Goal: Task Accomplishment & Management: Manage account settings

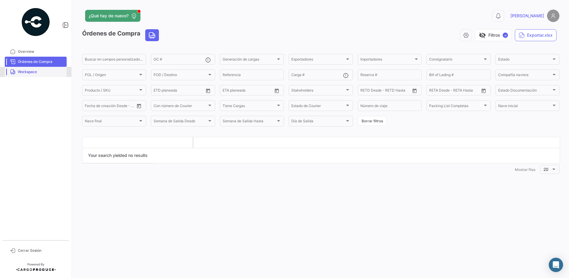
click at [30, 68] on link "Workspace" at bounding box center [36, 72] width 62 height 10
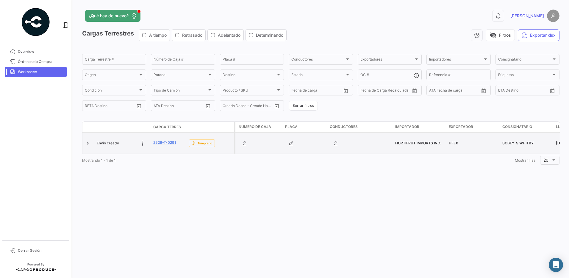
click at [108, 143] on span "Envío creado" at bounding box center [108, 142] width 22 height 5
click at [92, 143] on datatable-body-cell at bounding box center [88, 143] width 12 height 21
click at [141, 144] on icon at bounding box center [143, 143] width 6 height 6
click at [85, 147] on div at bounding box center [88, 143] width 7 height 16
click at [88, 145] on link at bounding box center [88, 143] width 6 height 6
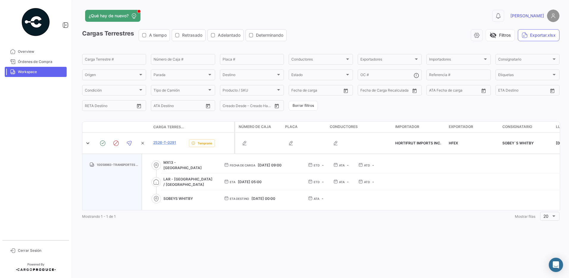
click at [168, 184] on span "LAR - [GEOGRAPHIC_DATA] / [GEOGRAPHIC_DATA]" at bounding box center [189, 181] width 51 height 11
click at [102, 145] on icon at bounding box center [103, 143] width 6 height 6
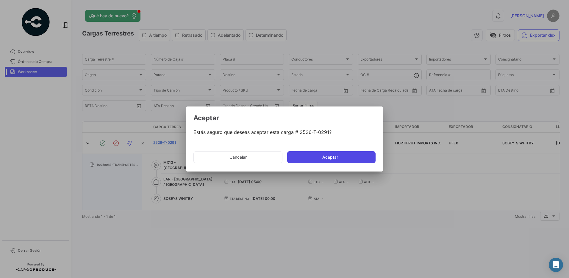
drag, startPoint x: 317, startPoint y: 149, endPoint x: 318, endPoint y: 152, distance: 4.0
click at [318, 152] on mat-dialog-actions "Cancelar Aceptar" at bounding box center [285, 157] width 182 height 20
click at [318, 157] on button "Aceptar" at bounding box center [331, 157] width 88 height 12
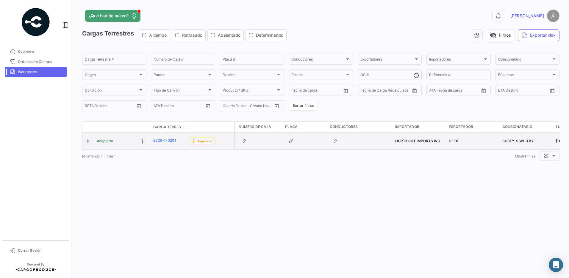
click at [90, 144] on link at bounding box center [88, 141] width 6 height 6
